Goal: Task Accomplishment & Management: Complete application form

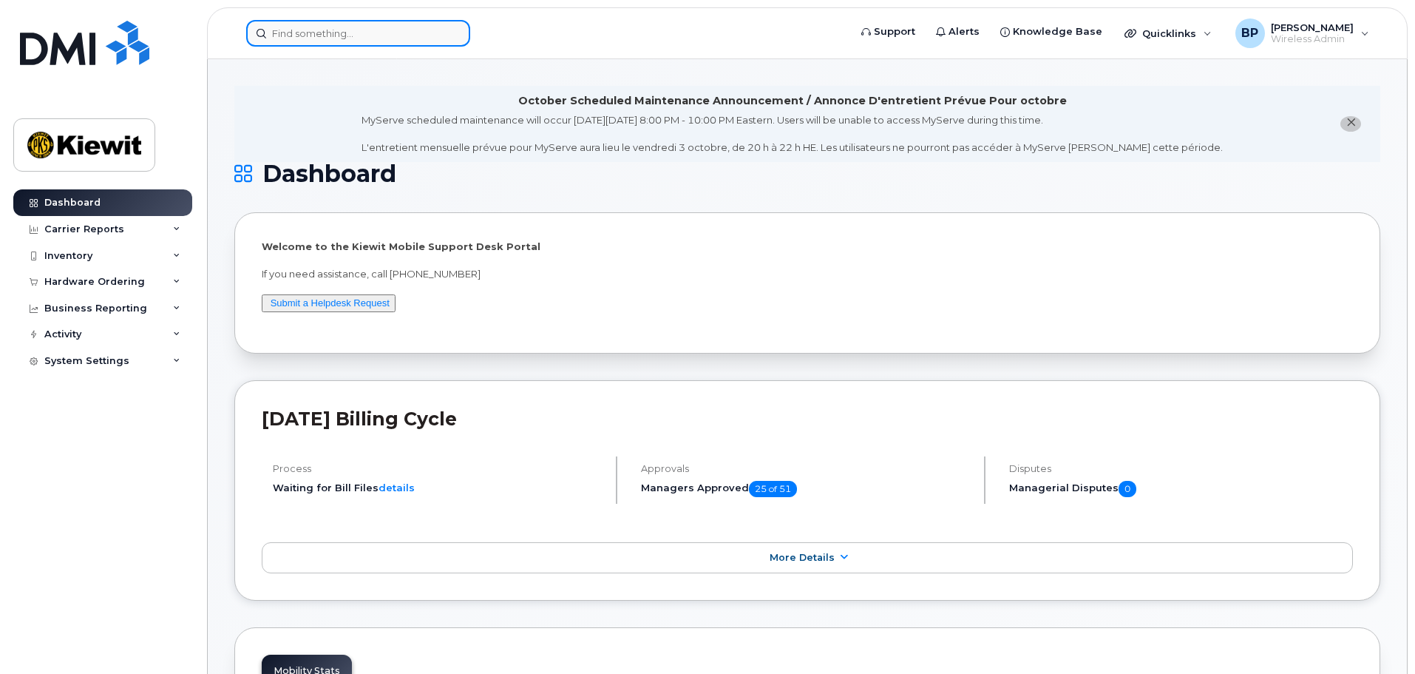
click at [364, 38] on input at bounding box center [358, 33] width 224 height 27
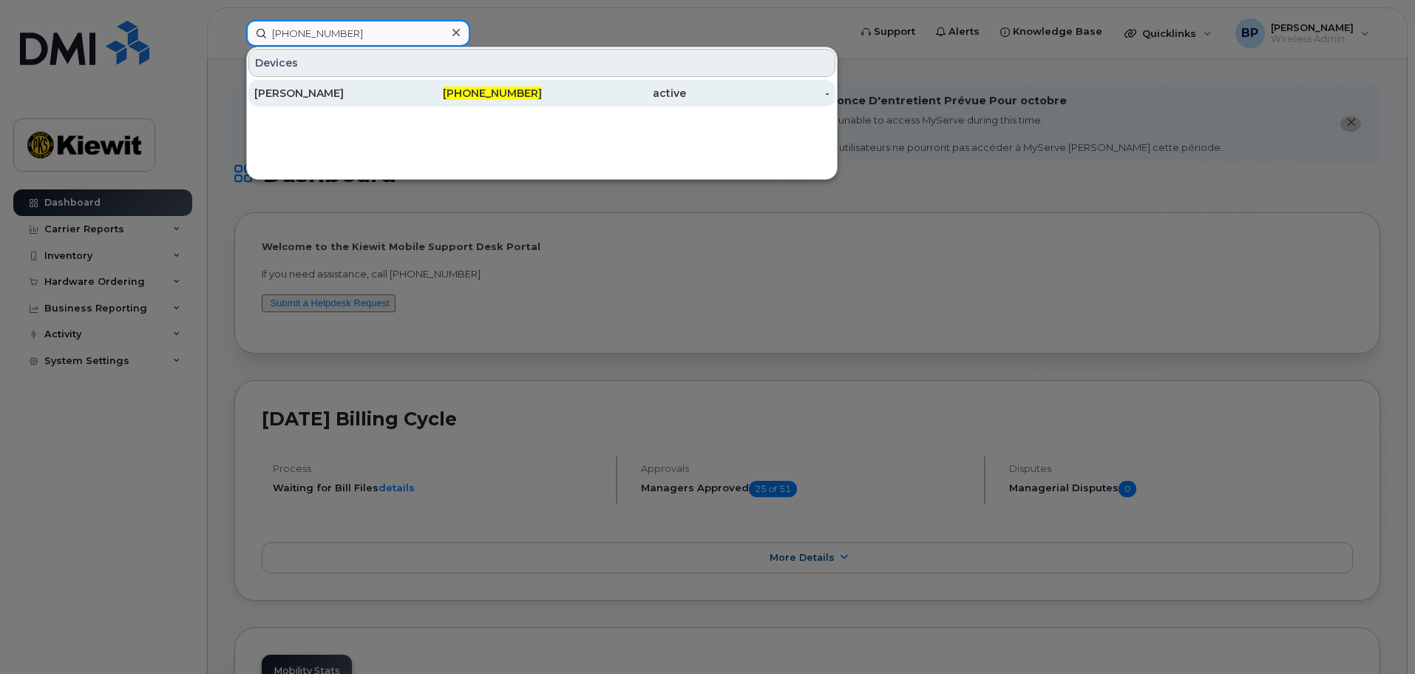
type input "361-238-3968"
click at [319, 91] on div "[PERSON_NAME]" at bounding box center [326, 93] width 144 height 15
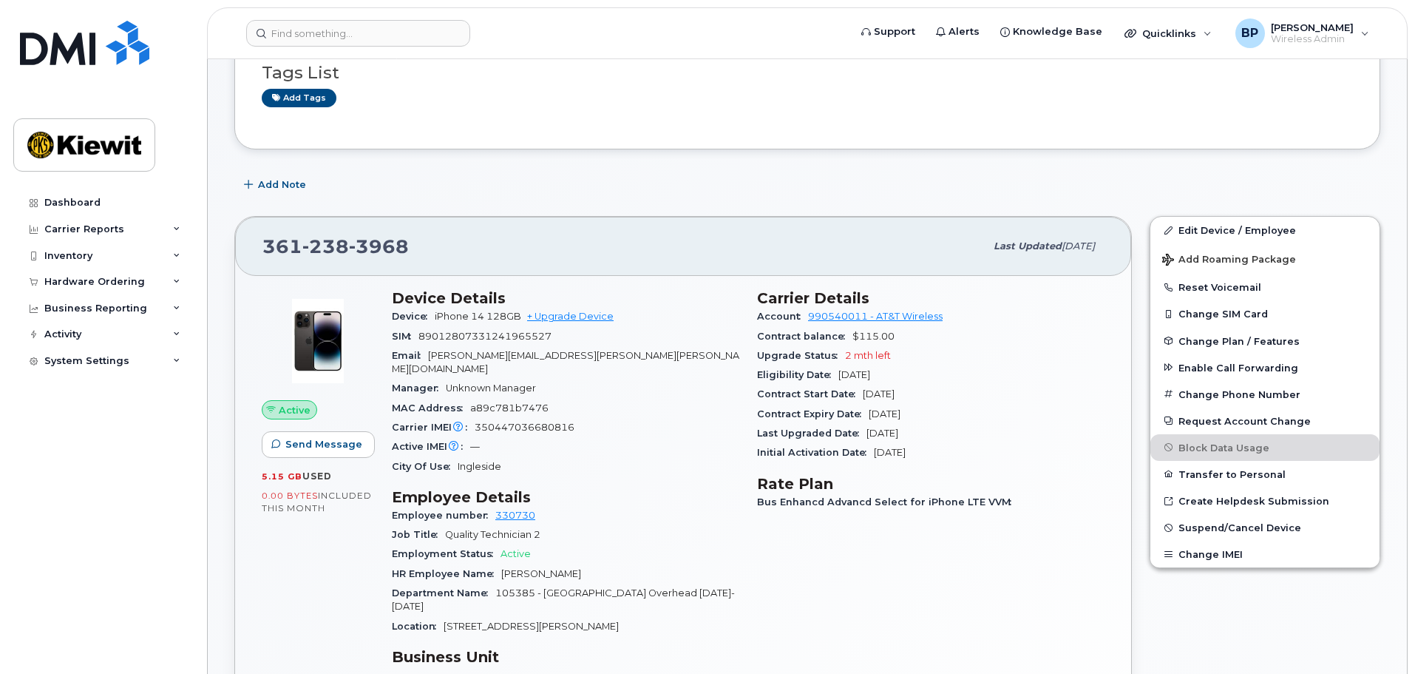
scroll to position [222, 0]
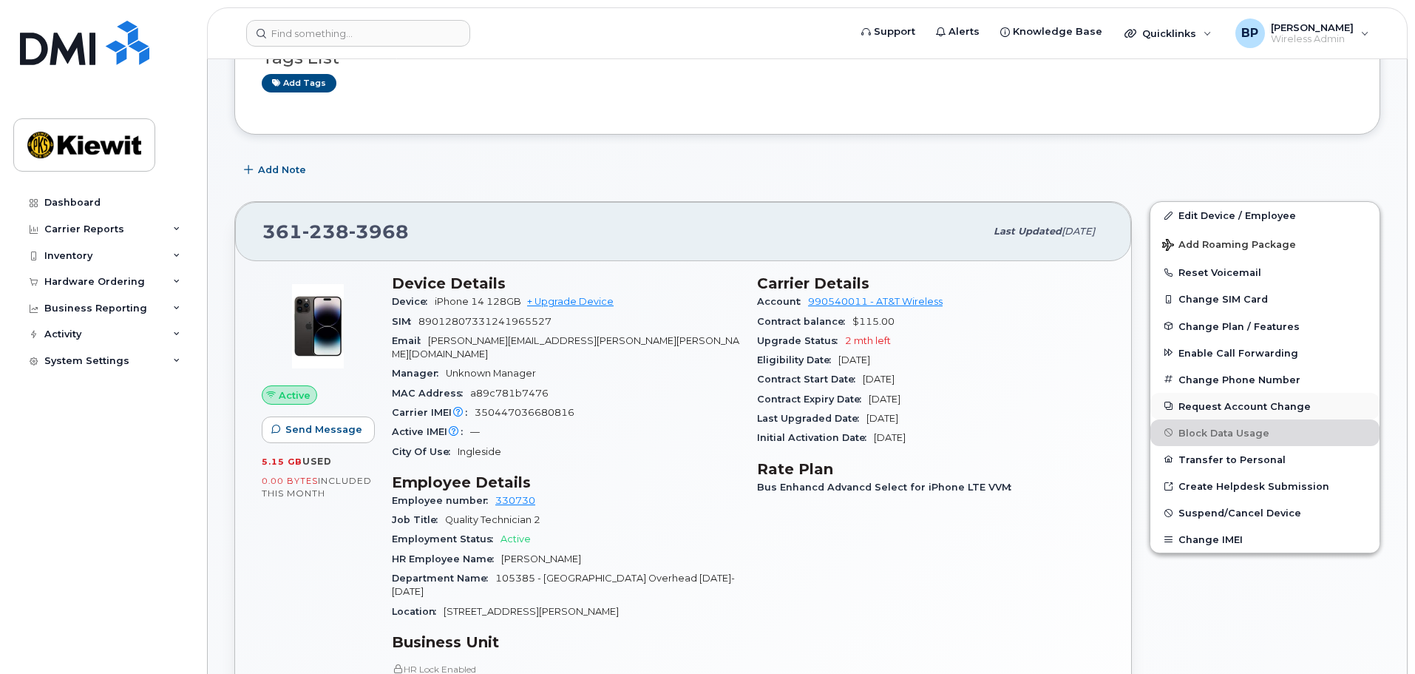
click at [1207, 405] on button "Request Account Change" at bounding box center [1265, 406] width 229 height 27
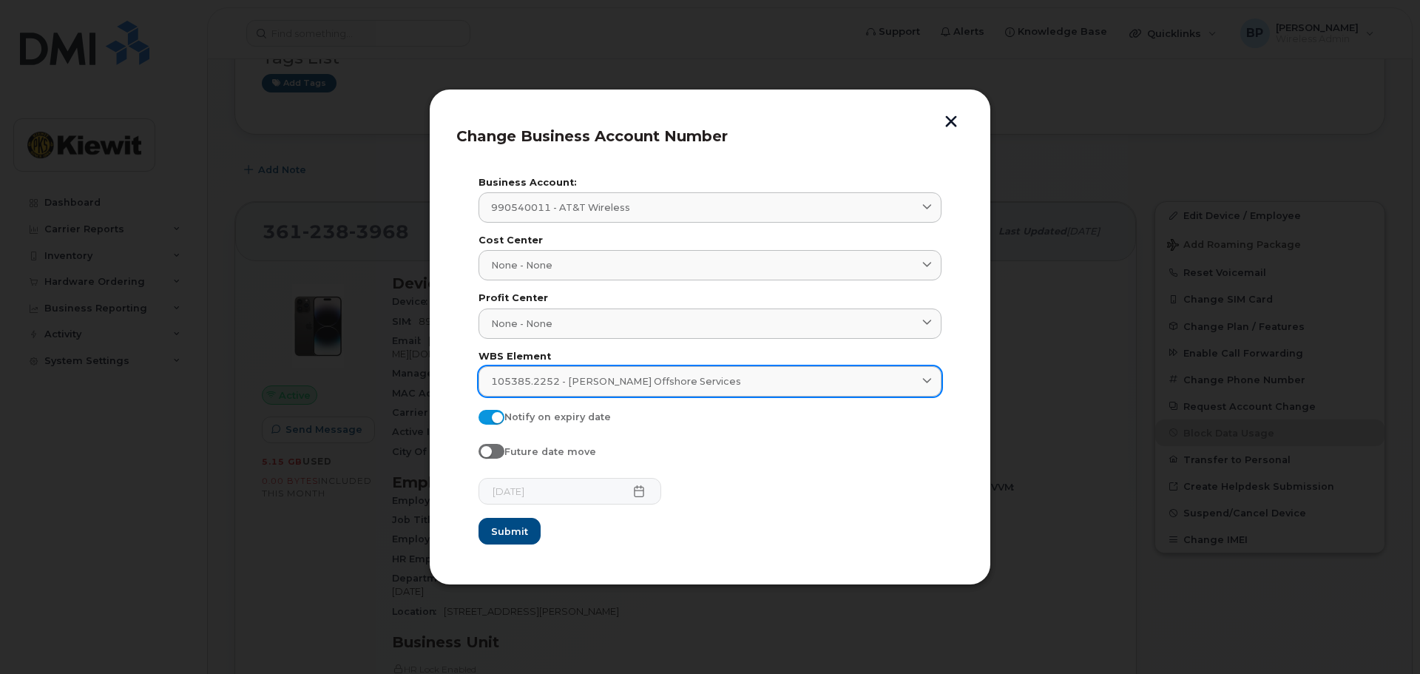
click at [926, 385] on icon at bounding box center [927, 381] width 10 height 10
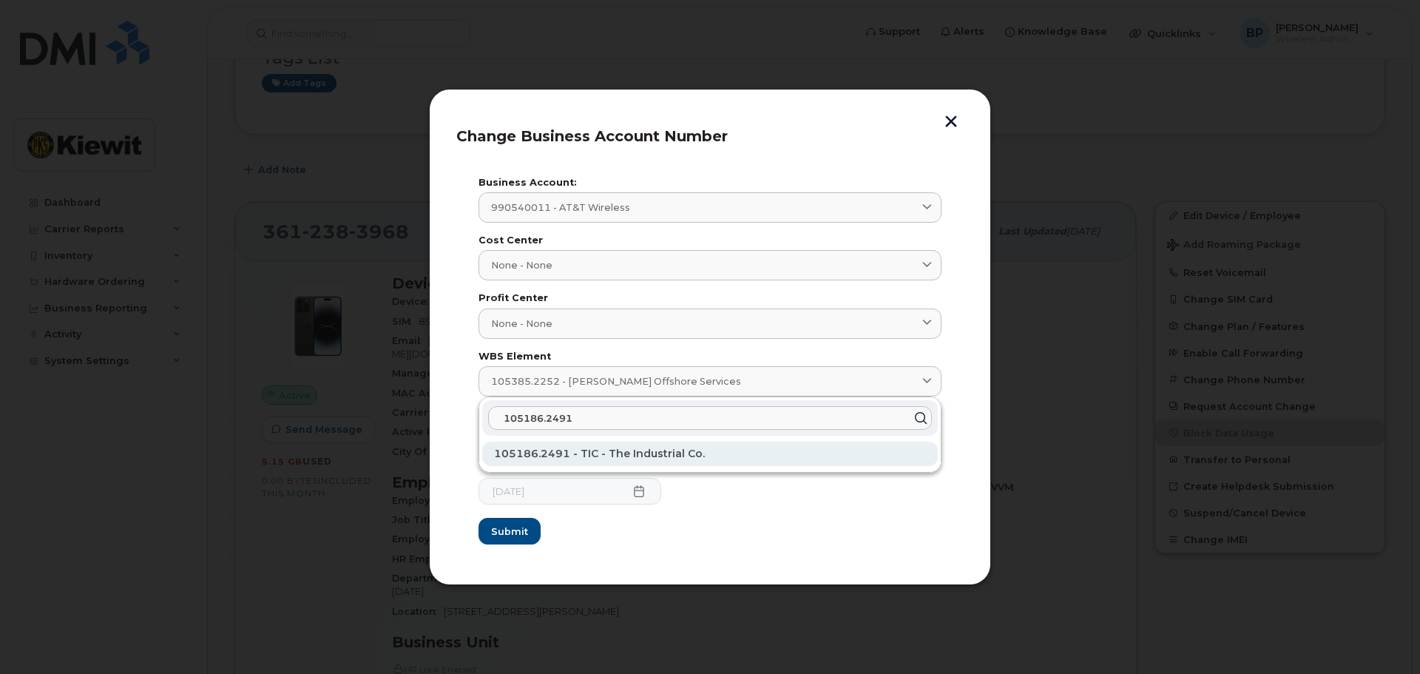
type input "105186.2491"
click at [648, 458] on span "105186.2491 - TIC - The Industrial Co." at bounding box center [599, 453] width 211 height 13
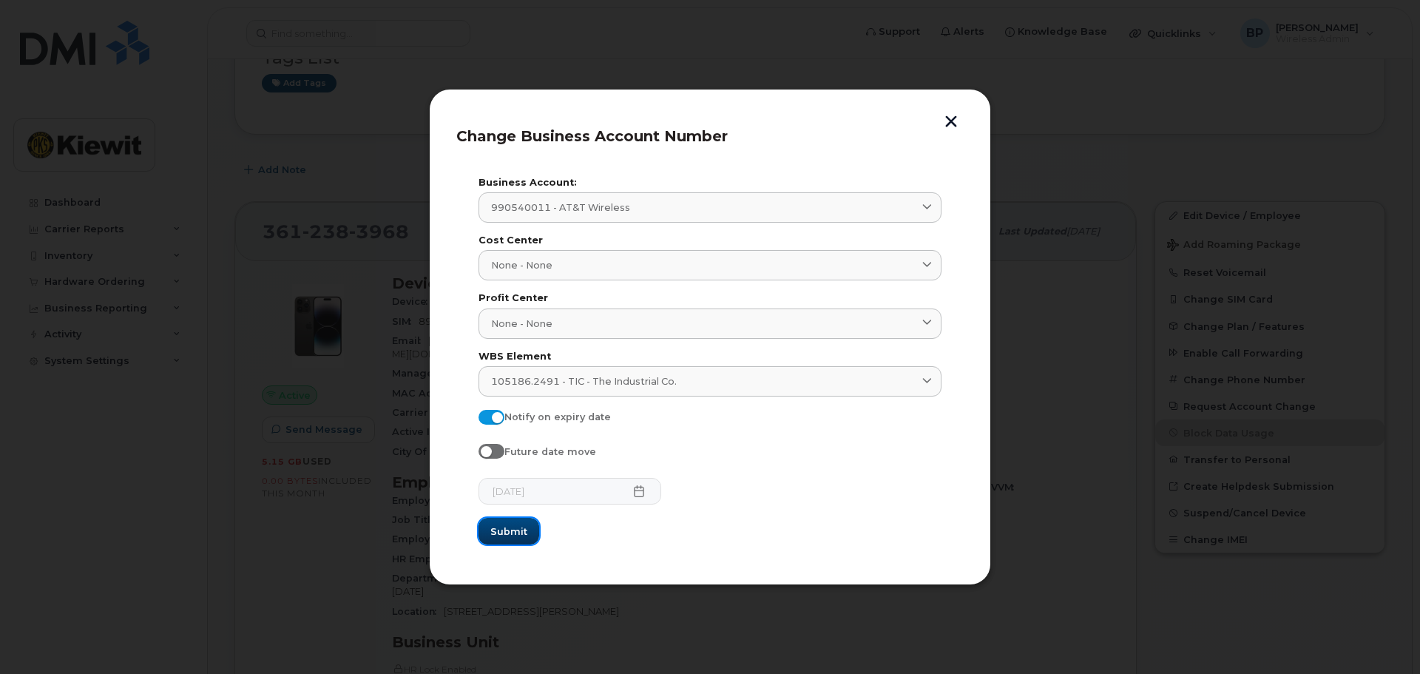
click at [499, 528] on span "Submit" at bounding box center [508, 531] width 37 height 14
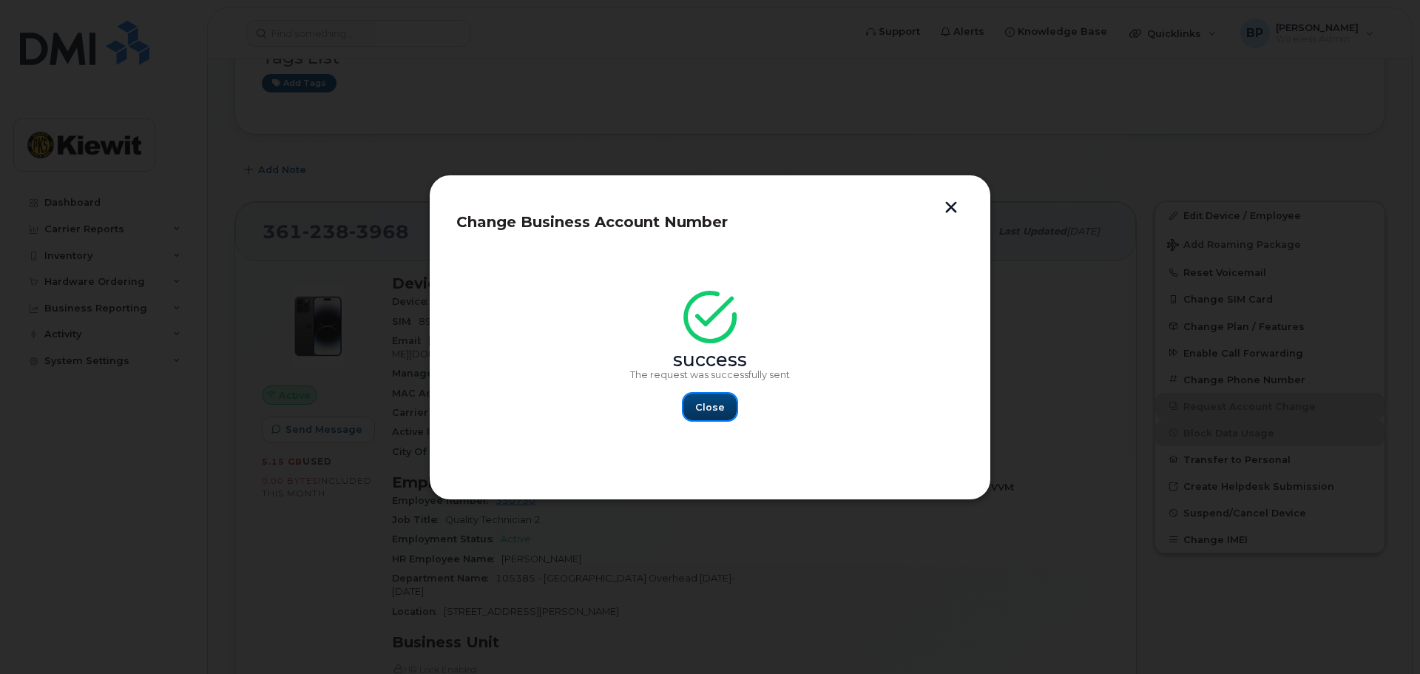
click at [721, 399] on button "Close" at bounding box center [709, 406] width 53 height 27
